Goal: Obtain resource: Obtain resource

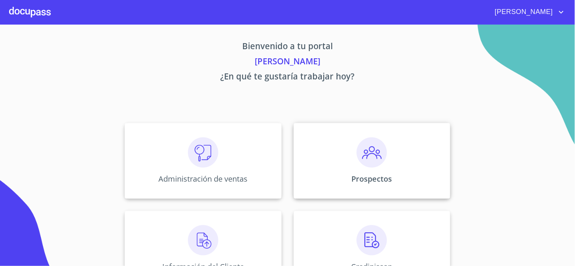
scroll to position [114, 0]
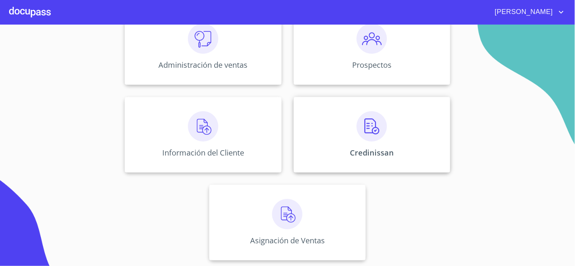
click at [389, 150] on p "Credinissan" at bounding box center [372, 153] width 44 height 10
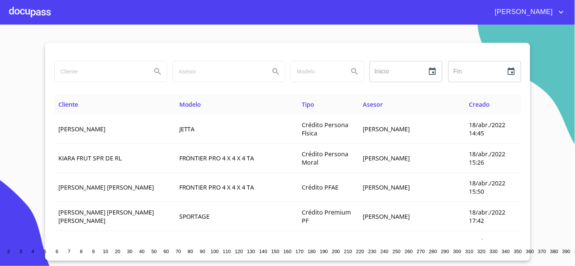
click at [78, 70] on input "search" at bounding box center [100, 71] width 91 height 20
type input "[PERSON_NAME]"
click at [153, 70] on icon "Search" at bounding box center [157, 71] width 9 height 9
click at [155, 72] on icon "Search" at bounding box center [157, 71] width 6 height 6
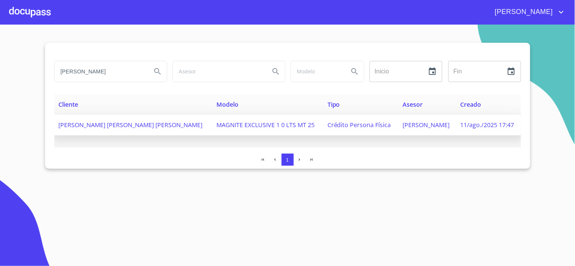
click at [120, 127] on span "[PERSON_NAME] [PERSON_NAME] [PERSON_NAME]" at bounding box center [131, 125] width 144 height 8
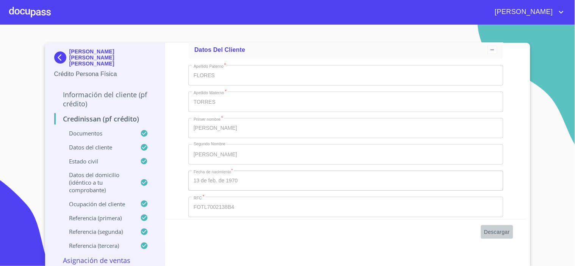
click at [490, 232] on span "Descargar" at bounding box center [497, 232] width 26 height 9
